Goal: Connect with others: Connect with other users

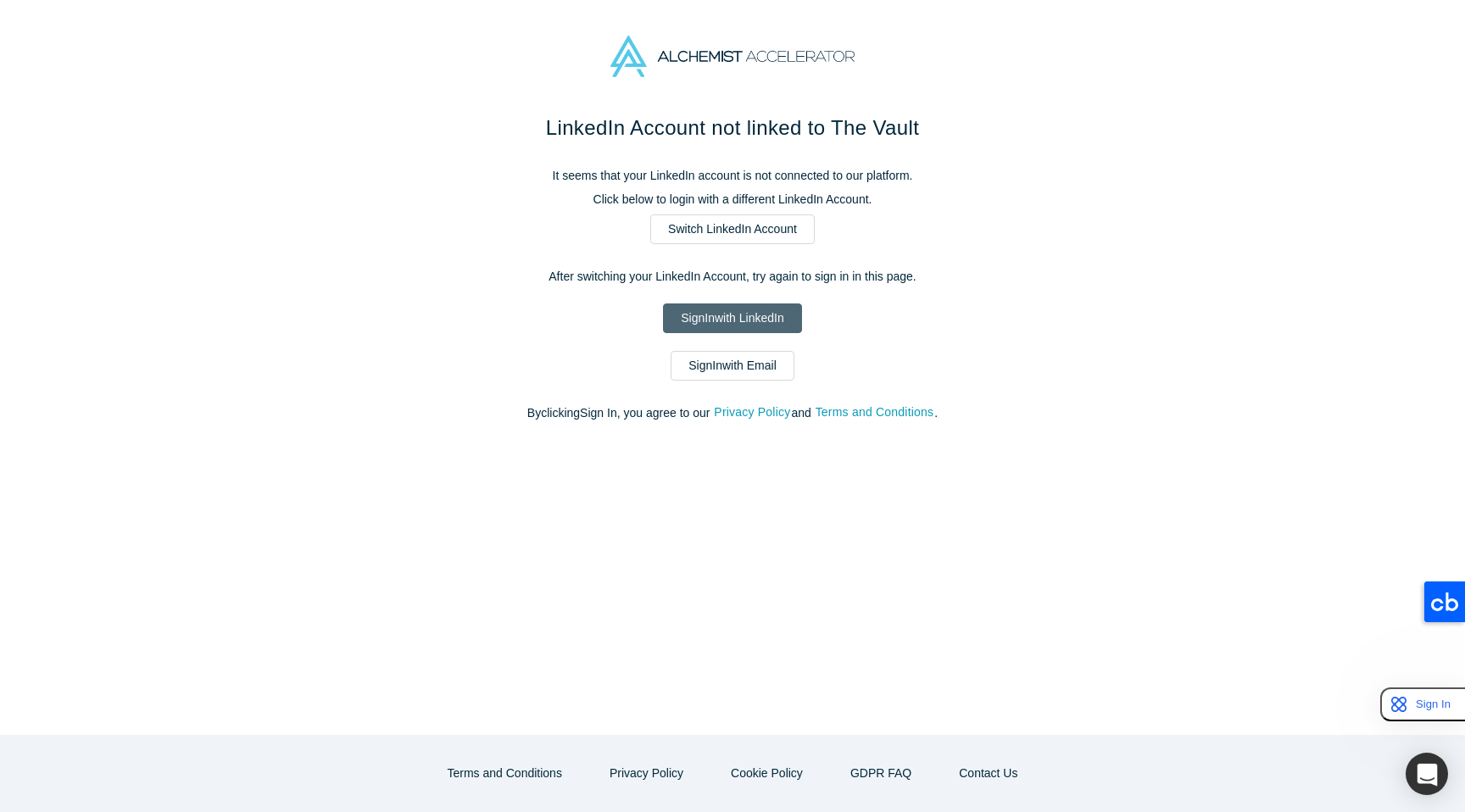
click at [683, 317] on link "Sign In with LinkedIn" at bounding box center [732, 318] width 139 height 29
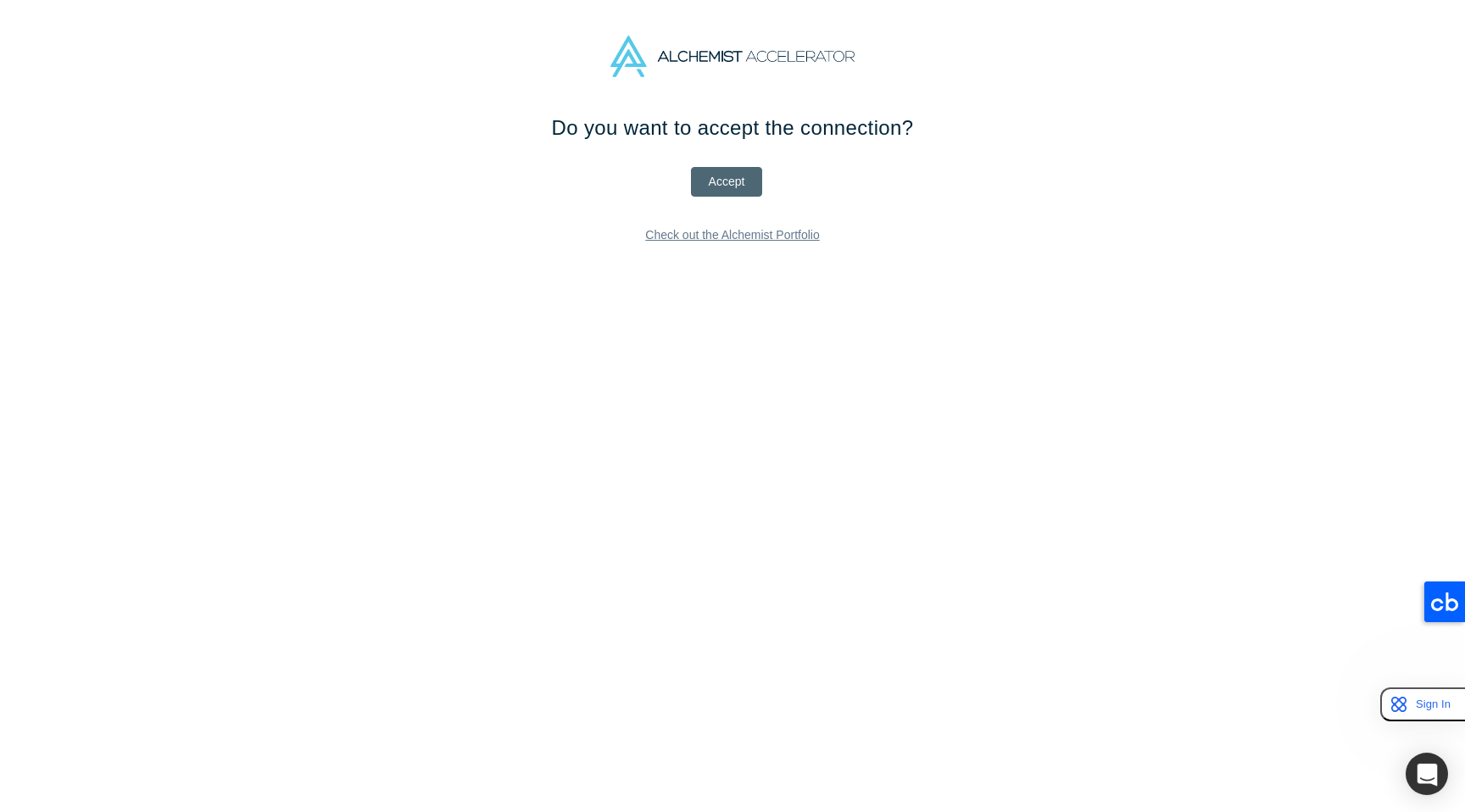
click at [726, 180] on button "Accept" at bounding box center [727, 181] width 72 height 29
